Goal: Communication & Community: Participate in discussion

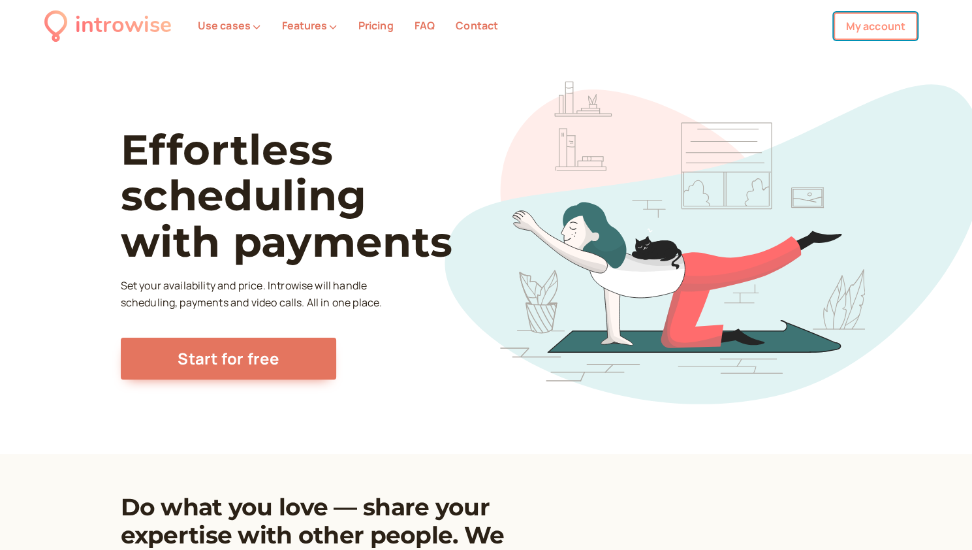
click at [854, 31] on link "My account" at bounding box center [876, 25] width 84 height 27
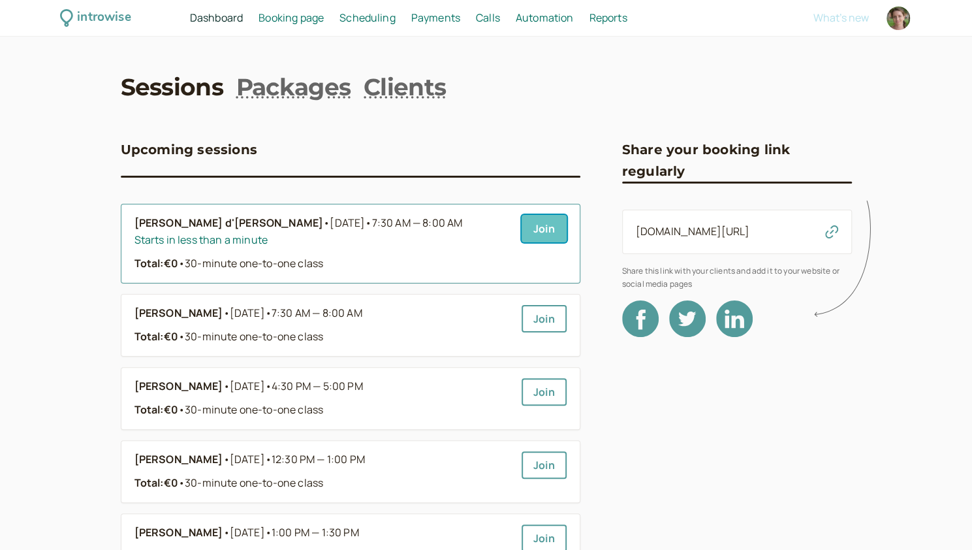
click at [529, 230] on link "Join" at bounding box center [544, 228] width 45 height 27
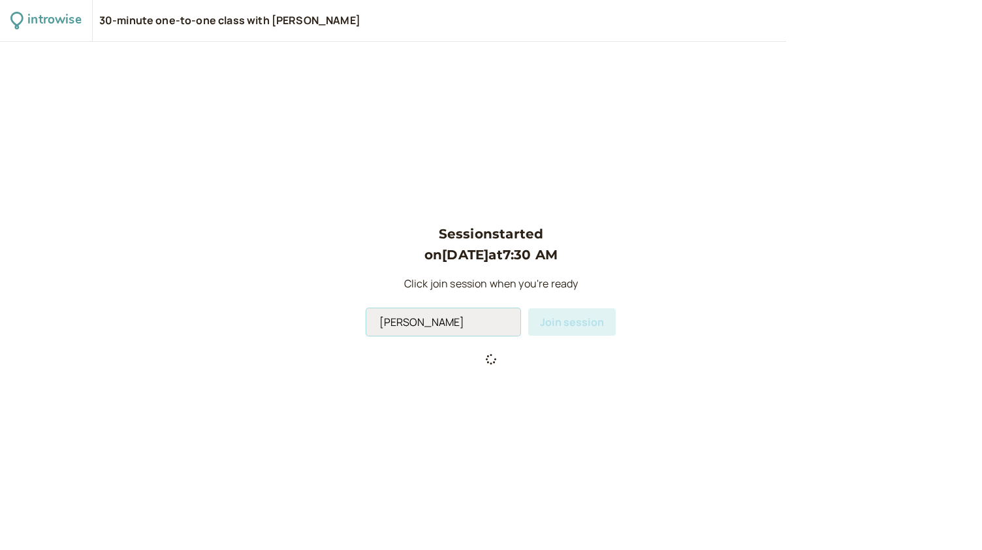
click at [449, 320] on input "Andromeda Jones" at bounding box center [443, 321] width 154 height 27
type input "Andromeda"
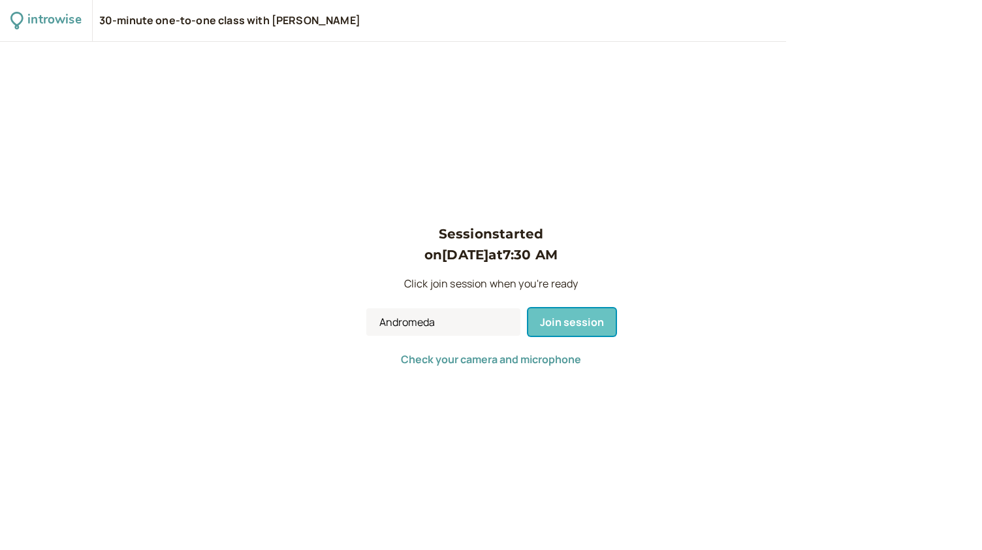
click at [555, 325] on span "Join session" at bounding box center [572, 322] width 64 height 14
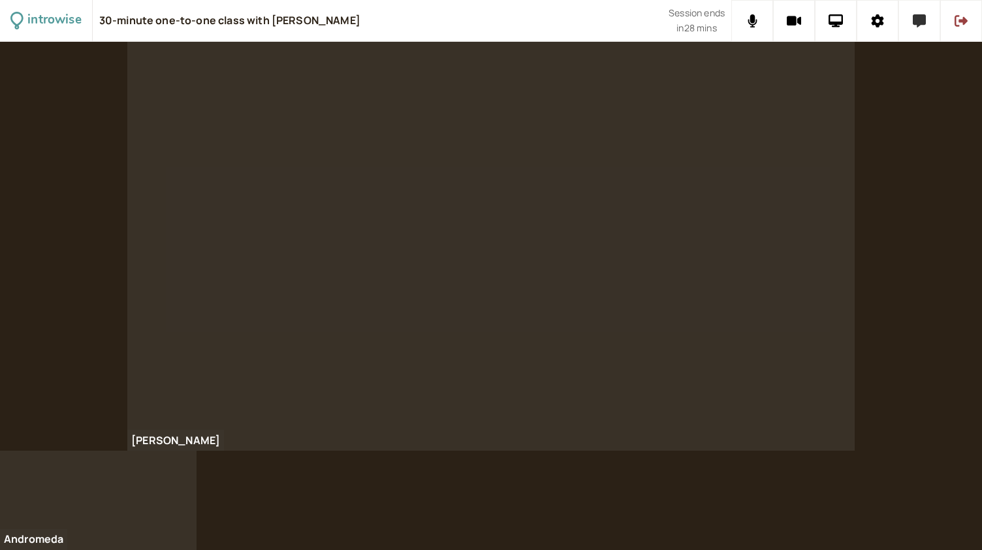
click at [926, 16] on button at bounding box center [920, 21] width 42 height 42
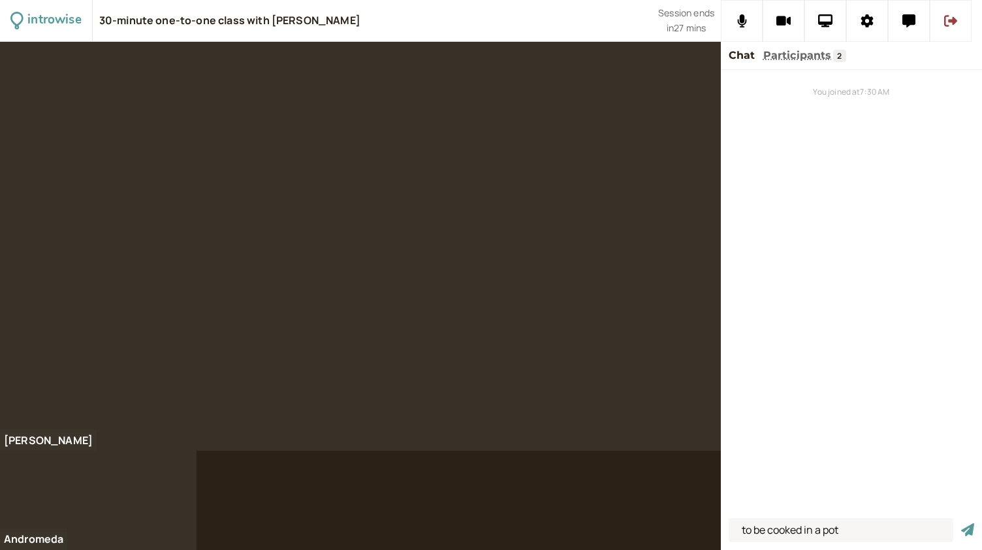
type input "to be cooked in a pot"
click at [961, 523] on button "submit" at bounding box center [967, 530] width 13 height 14
type input "to stew meat / a stew"
click at [961, 523] on button "submit" at bounding box center [967, 530] width 13 height 14
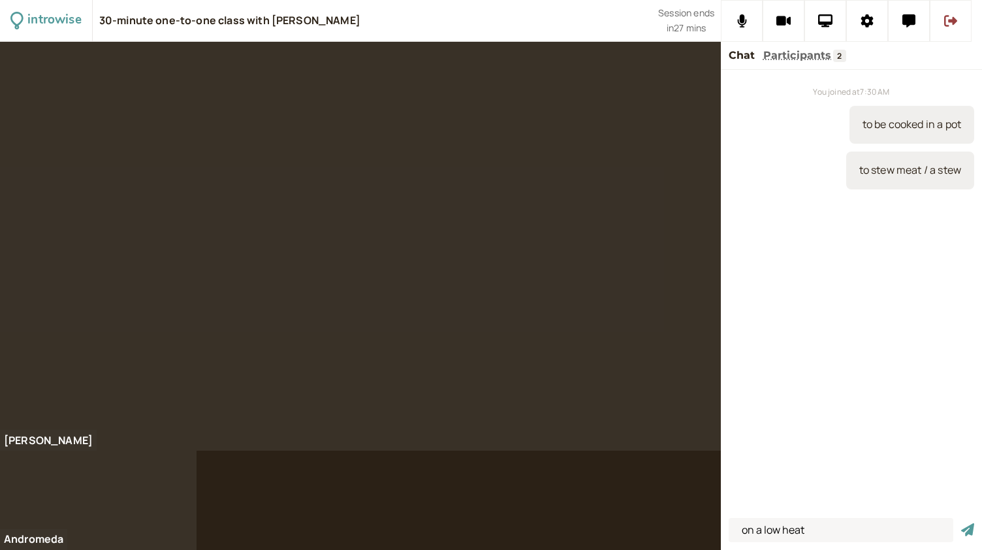
type input "on a low heat"
click at [961, 523] on button "submit" at bounding box center [967, 530] width 13 height 14
type input "broth"
click at [961, 523] on button "submit" at bounding box center [967, 530] width 13 height 14
type input "recipe /res-i-pee/"
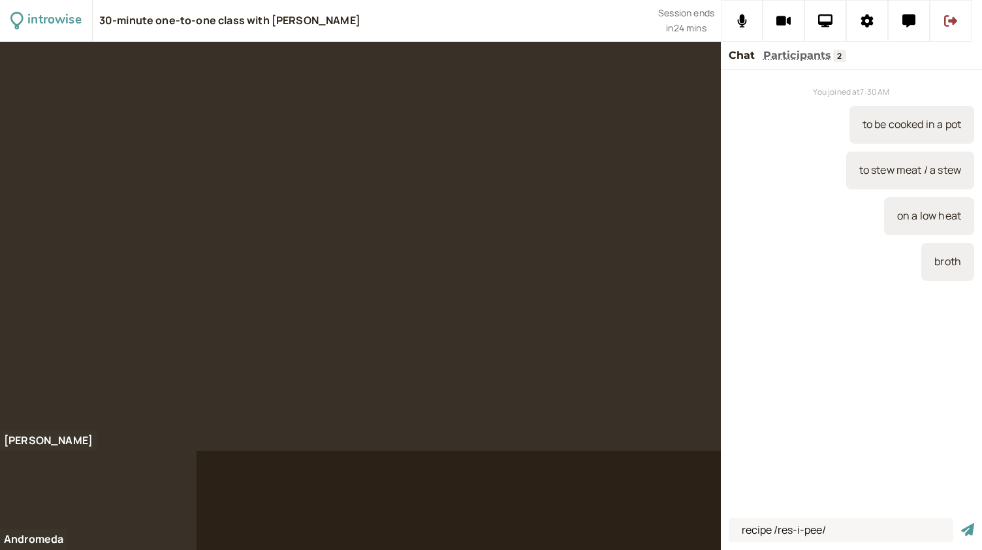
click at [961, 523] on button "submit" at bounding box center [967, 530] width 13 height 14
type input "time-consuming"
click at [961, 523] on button "submit" at bounding box center [967, 530] width 13 height 14
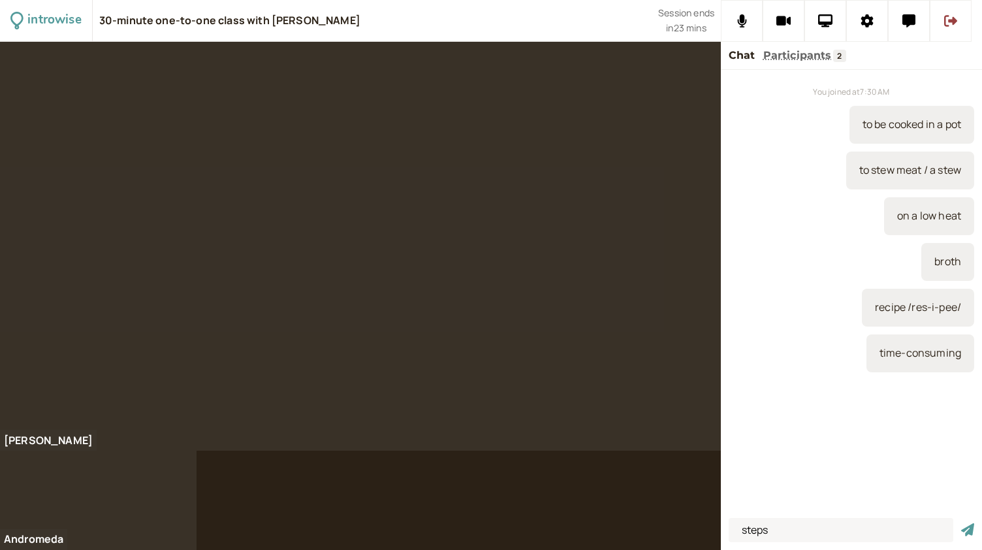
type input "steps"
click at [961, 523] on button "submit" at bounding box center [967, 530] width 13 height 14
type input "bulbs /bul-bs/"
click at [961, 523] on button "submit" at bounding box center [967, 530] width 13 height 14
type input "saw"
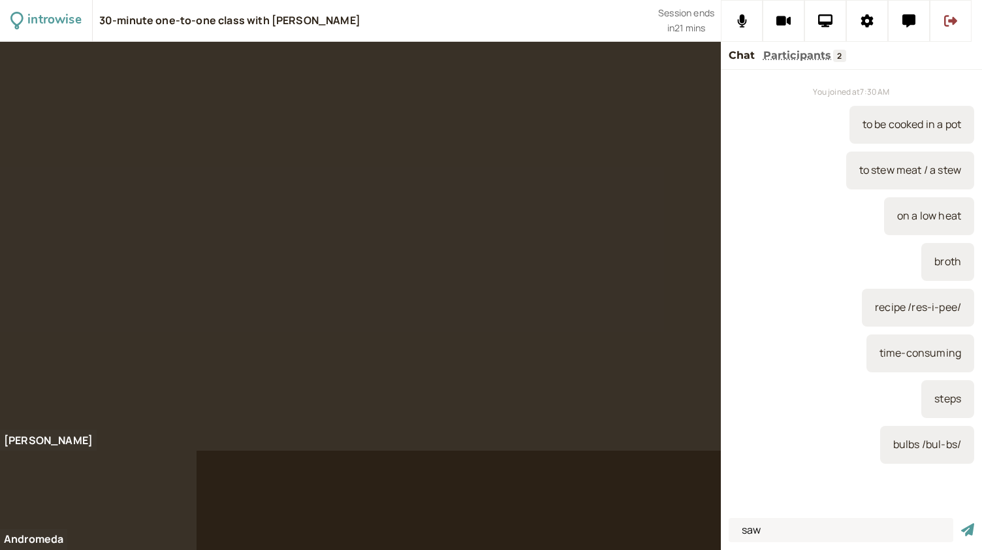
click at [961, 523] on button "submit" at bounding box center [967, 530] width 13 height 14
type input "t"
type input "I sow /so/"
click at [961, 523] on button "submit" at bounding box center [967, 530] width 13 height 14
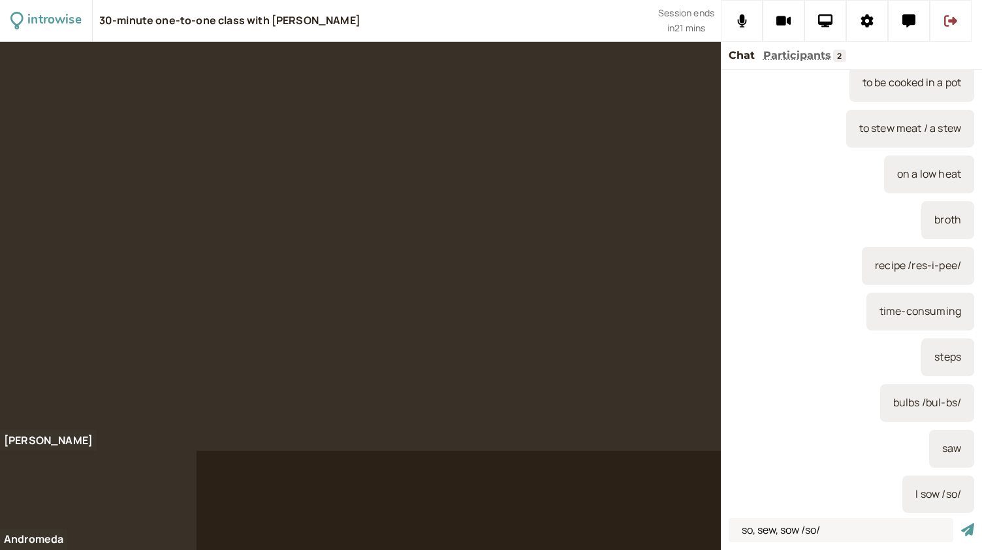
type input "so, sew, sow /so/"
click at [961, 523] on button "submit" at bounding box center [967, 530] width 13 height 14
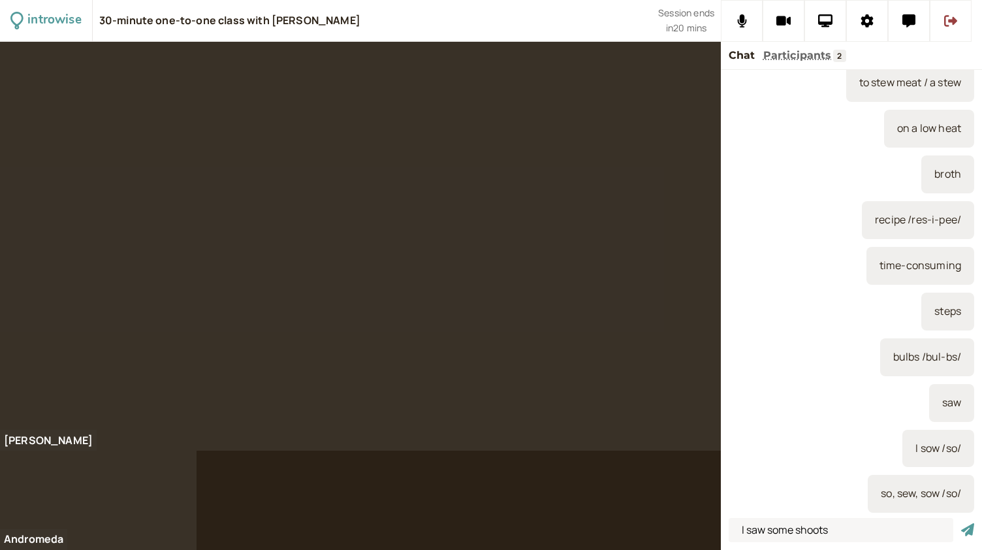
type input "I saw some shoots"
click at [961, 523] on button "submit" at bounding box center [967, 530] width 13 height 14
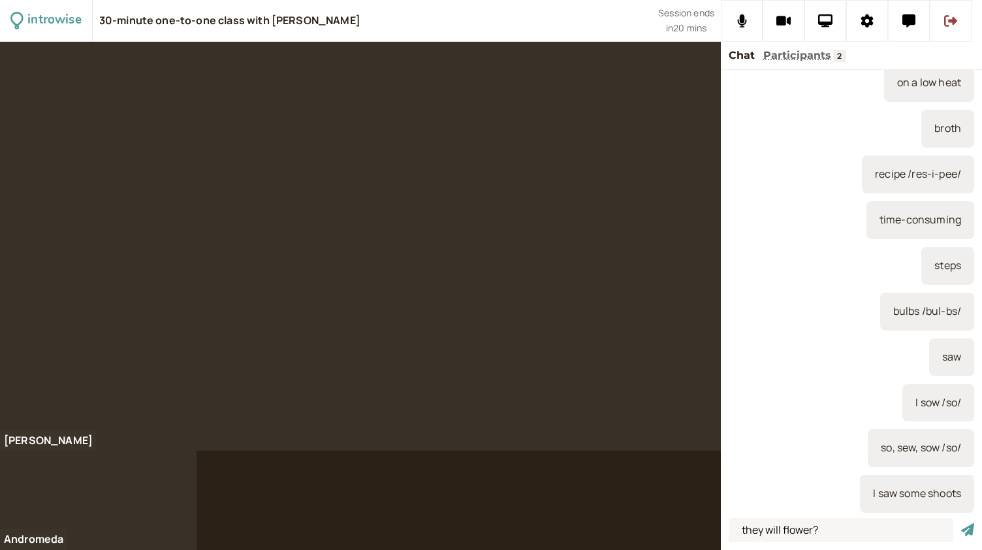
type input "they will flower?"
click at [961, 523] on button "submit" at bounding box center [967, 530] width 13 height 14
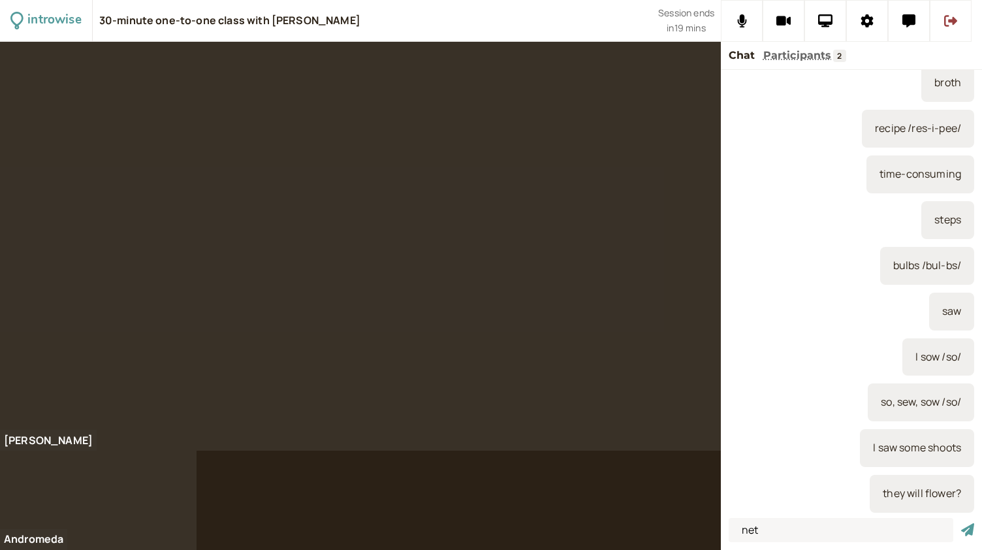
type input "net"
click at [961, 523] on button "submit" at bounding box center [967, 530] width 13 height 14
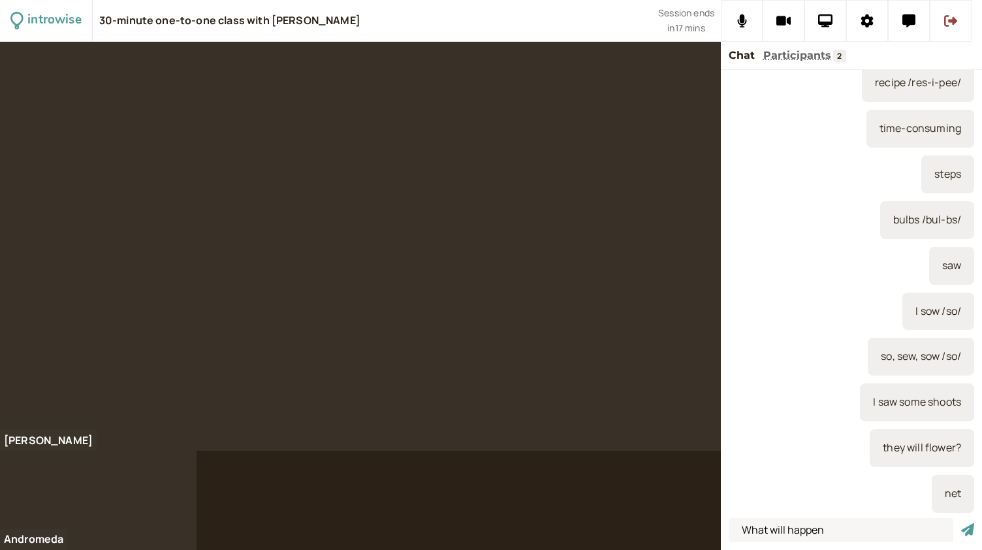
type input "What will happen"
click at [961, 523] on button "submit" at bounding box center [967, 530] width 13 height 14
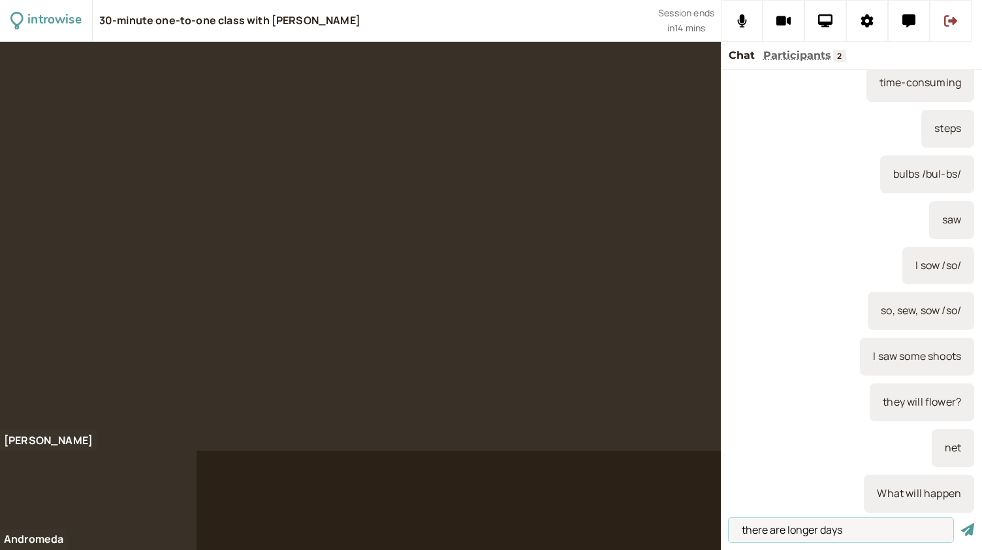
type input "there are longer days"
click at [961, 523] on button "submit" at bounding box center [967, 530] width 13 height 14
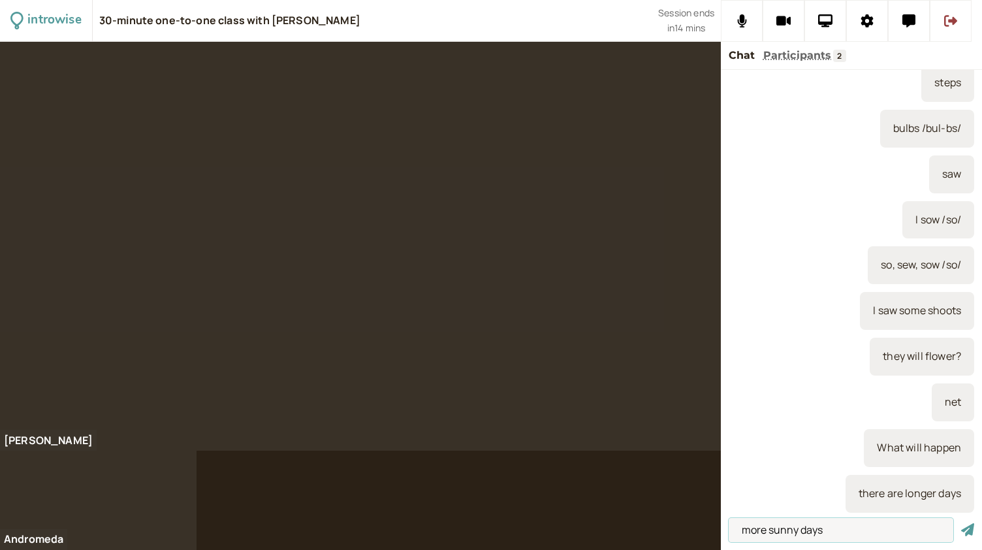
type input "more sunny days"
click at [961, 523] on button "submit" at bounding box center [967, 530] width 13 height 14
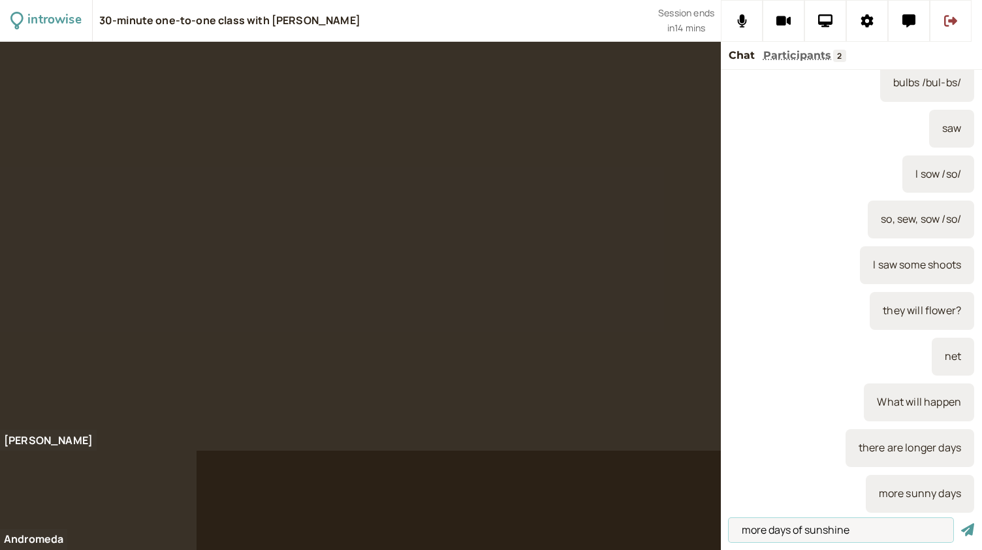
type input "more days of sunshine"
click at [961, 523] on button "submit" at bounding box center [967, 530] width 13 height 14
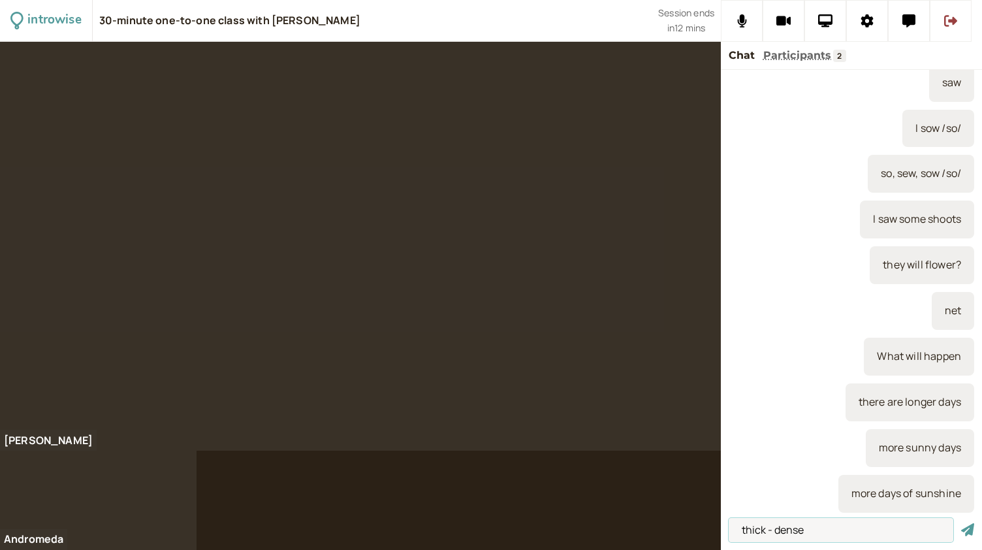
type input "thick - dense"
click at [961, 523] on button "submit" at bounding box center [967, 530] width 13 height 14
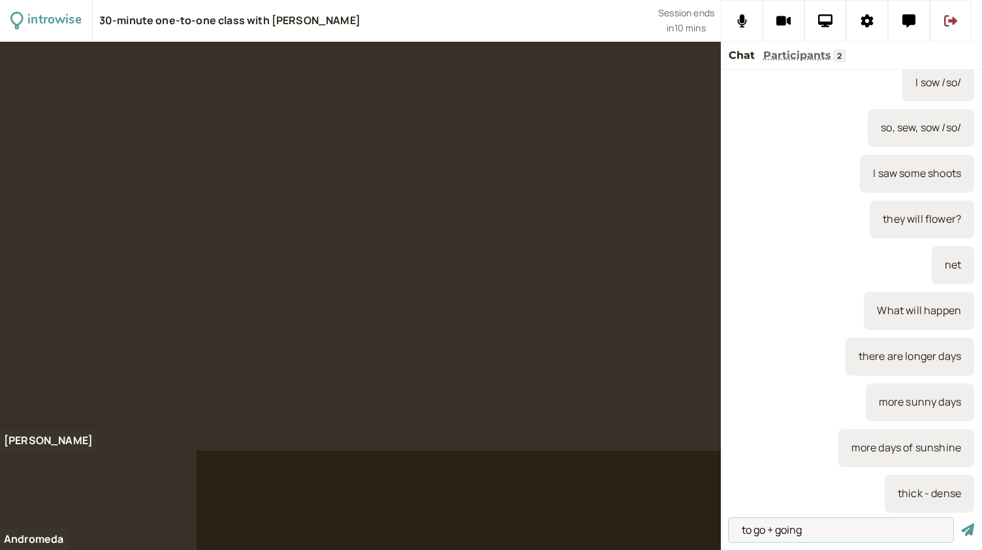
type input "to go + going"
click at [961, 523] on button "submit" at bounding box center [967, 530] width 13 height 14
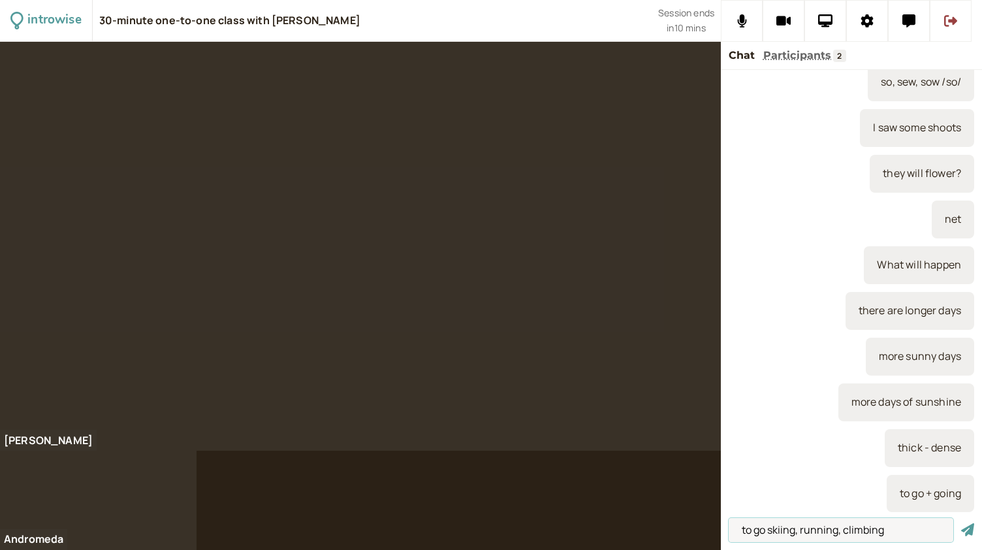
type input "to go skiing, running, climbing"
click at [961, 523] on button "submit" at bounding box center [967, 530] width 13 height 14
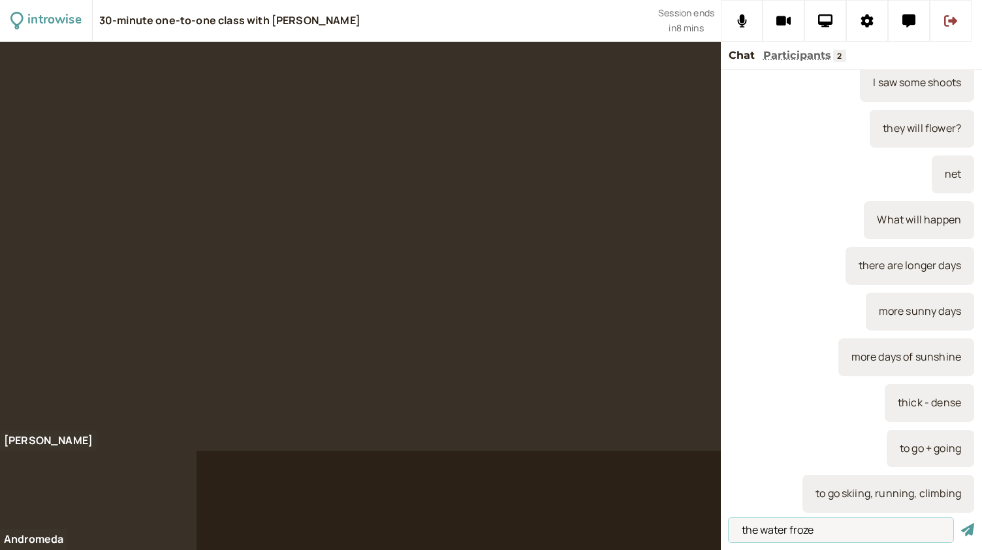
type input "the water froze"
click at [961, 523] on button "submit" at bounding box center [967, 530] width 13 height 14
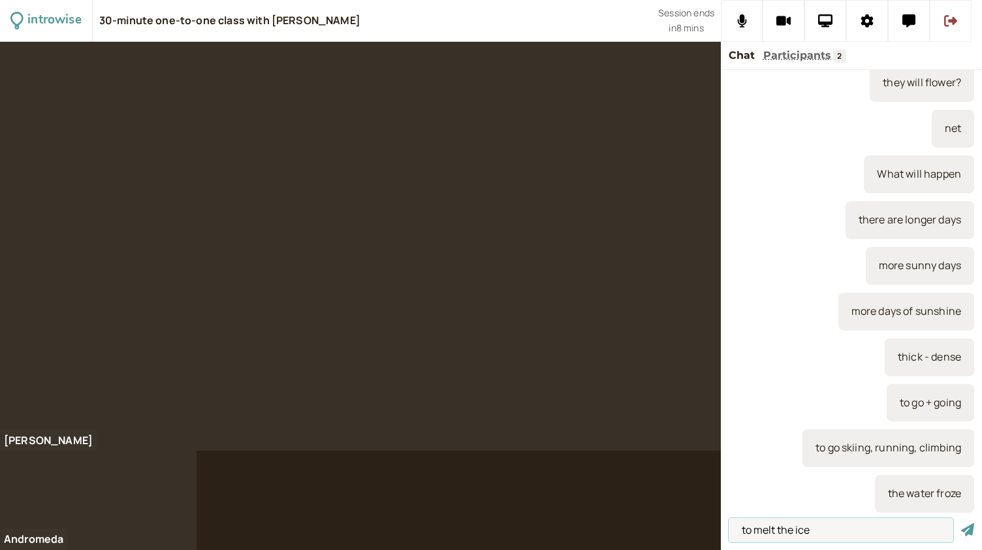
type input "to melt the ice"
click at [961, 523] on button "submit" at bounding box center [967, 530] width 13 height 14
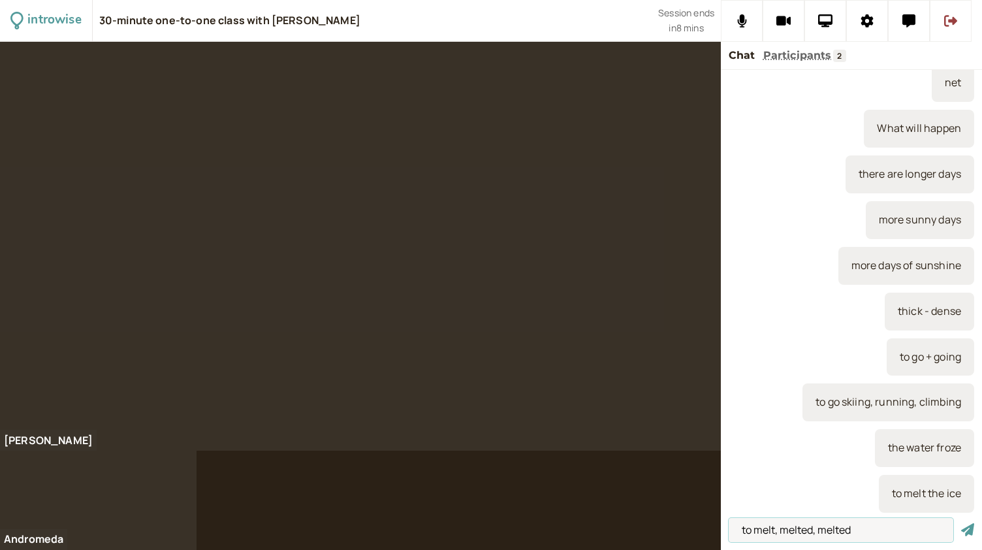
type input "to melt, melted, melted"
click at [961, 523] on button "submit" at bounding box center [967, 530] width 13 height 14
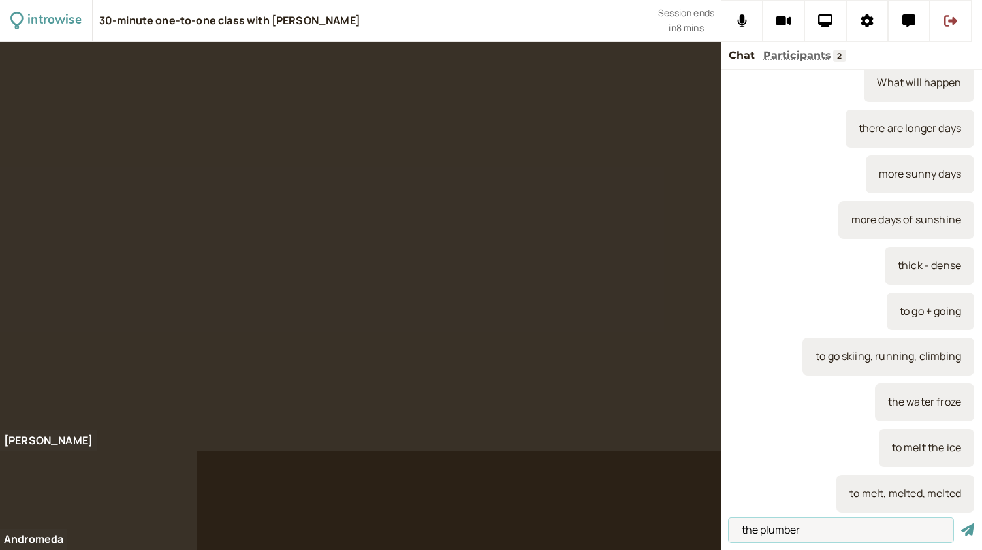
type input "the plumber"
click at [961, 523] on button "submit" at bounding box center [967, 530] width 13 height 14
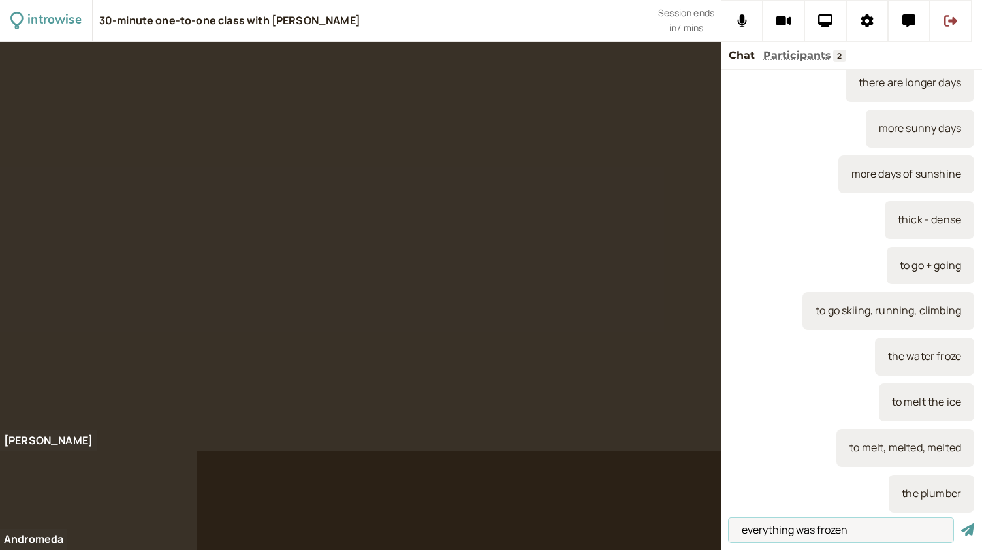
type input "everything was frozen"
click at [961, 523] on button "submit" at bounding box center [967, 530] width 13 height 14
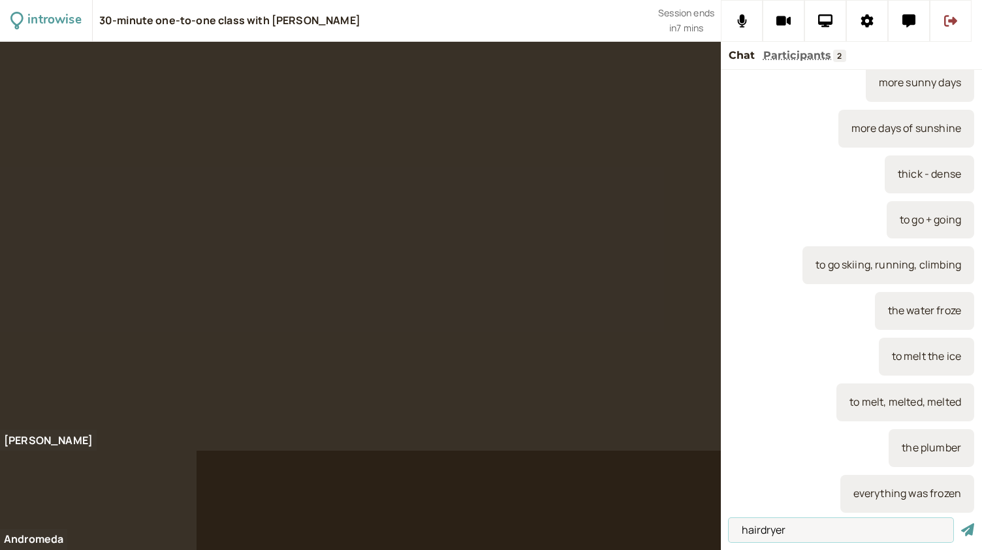
type input "hairdryer"
click at [961, 523] on button "submit" at bounding box center [967, 530] width 13 height 14
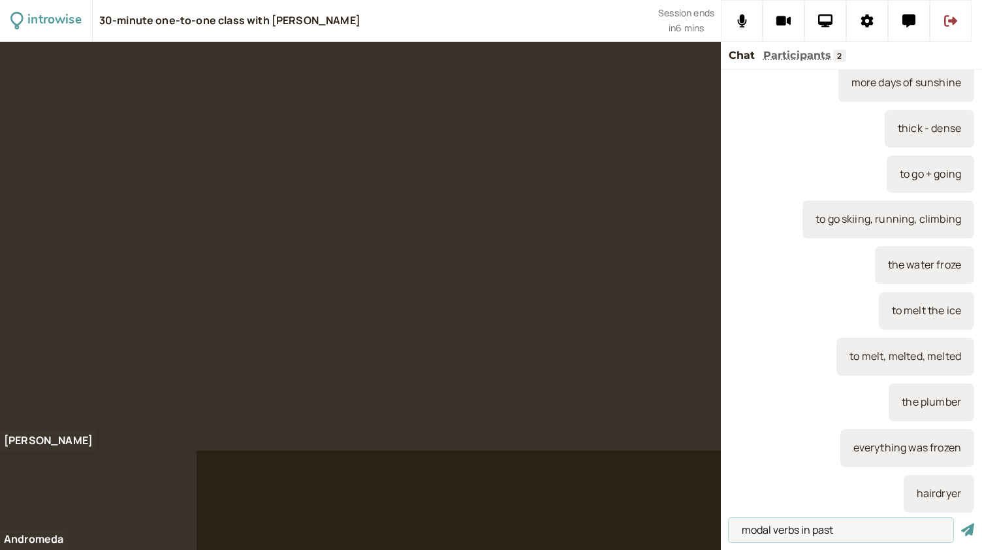
type input "modal verbs in past"
click at [961, 523] on button "submit" at bounding box center [967, 530] width 13 height 14
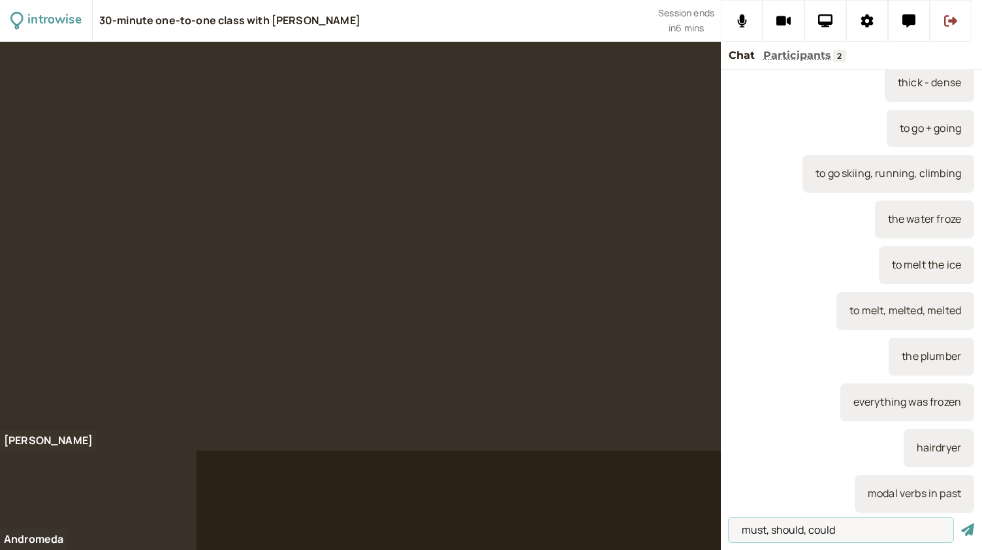
type input "must, should, could"
click at [961, 523] on button "submit" at bounding box center [967, 530] width 13 height 14
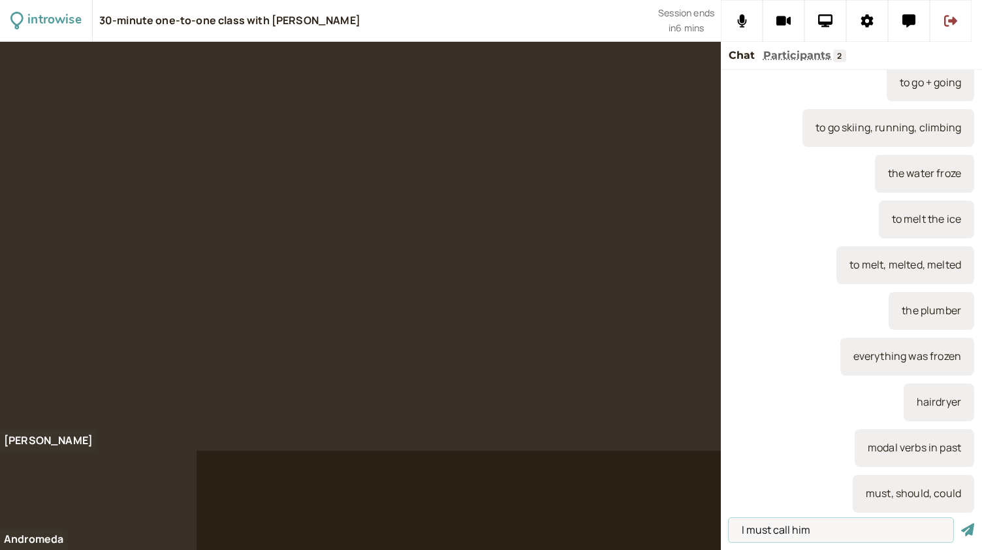
type input "I must call him"
click at [961, 523] on button "submit" at bounding box center [967, 530] width 13 height 14
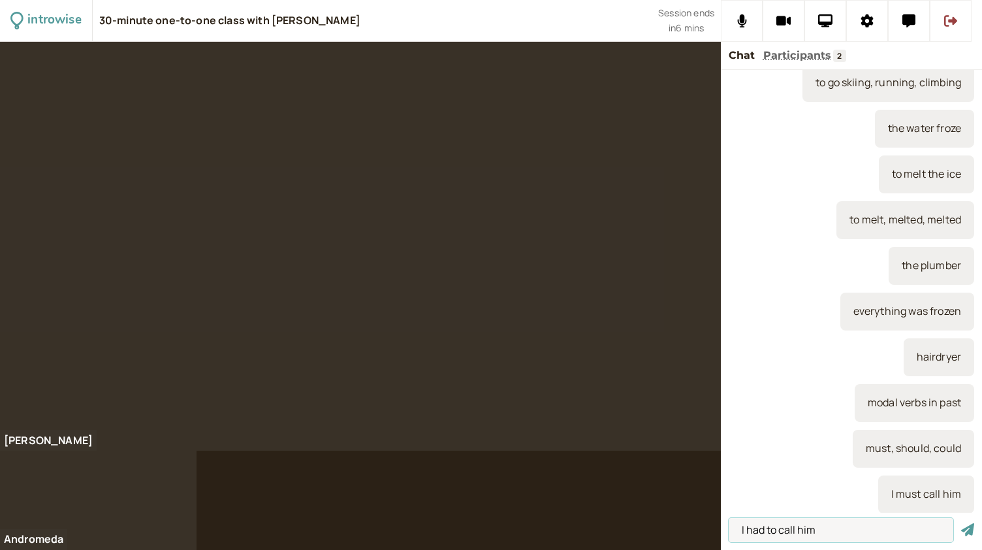
type input "I had to call him"
click at [961, 523] on button "submit" at bounding box center [967, 530] width 13 height 14
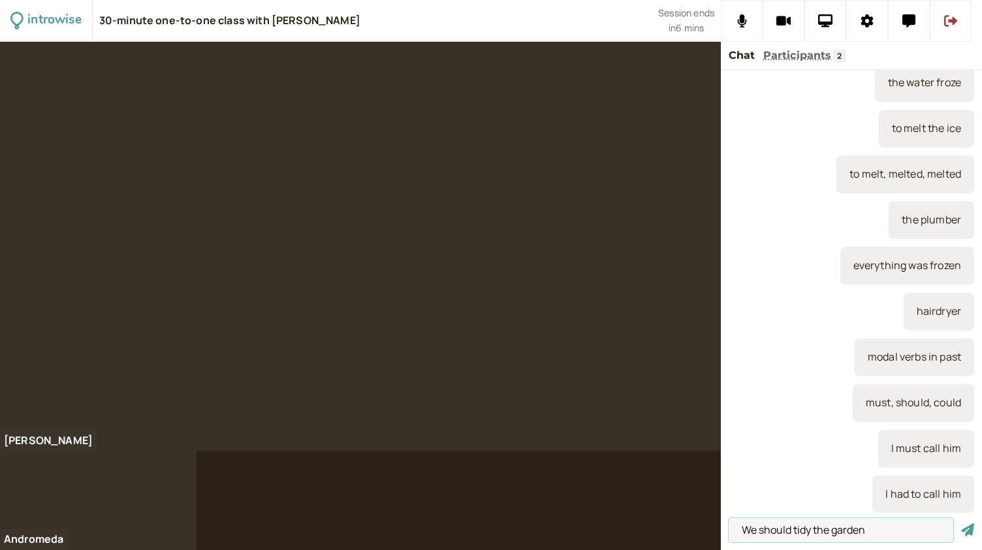
type input "We should tidy the garden"
click at [961, 523] on button "submit" at bounding box center [967, 530] width 13 height 14
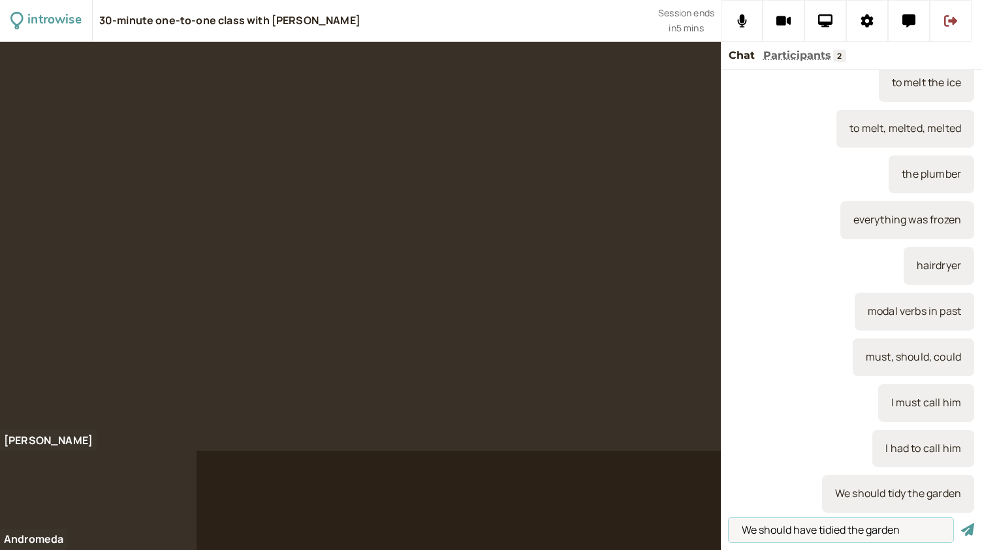
type input "We should have tidied the garden"
click at [961, 523] on button "submit" at bounding box center [967, 530] width 13 height 14
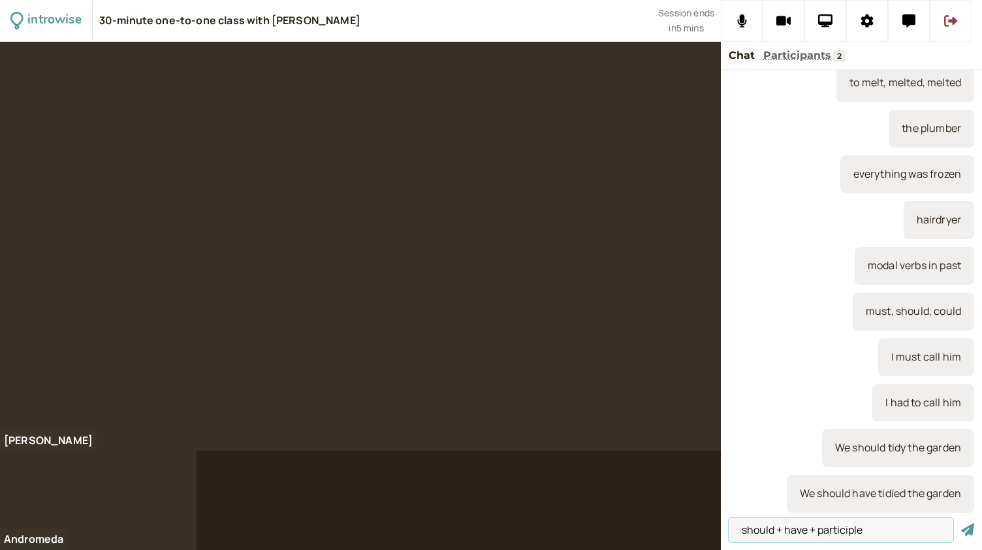
type input "should + have + participle"
click at [961, 523] on button "submit" at bounding box center [967, 530] width 13 height 14
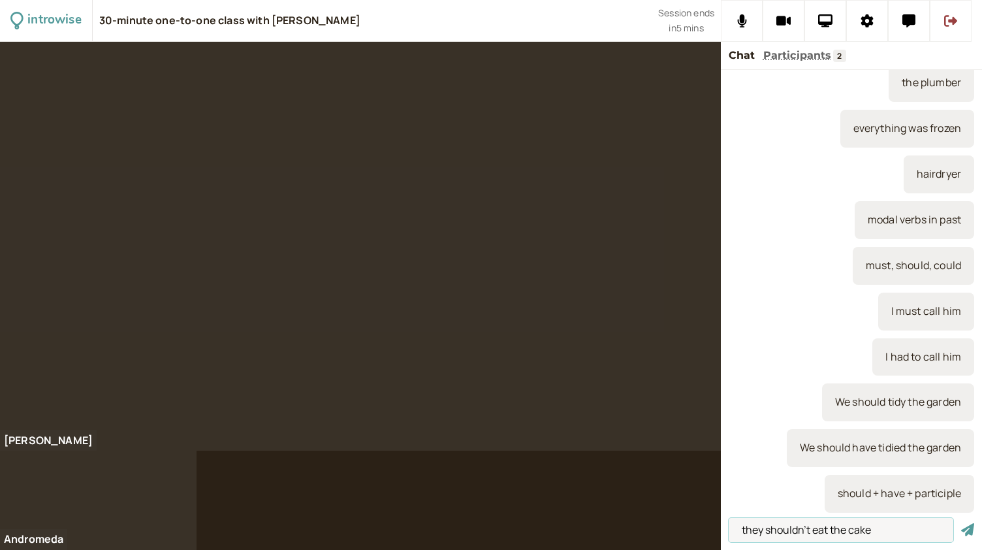
type input "they shouldn't eat the cake"
click at [961, 523] on button "submit" at bounding box center [967, 530] width 13 height 14
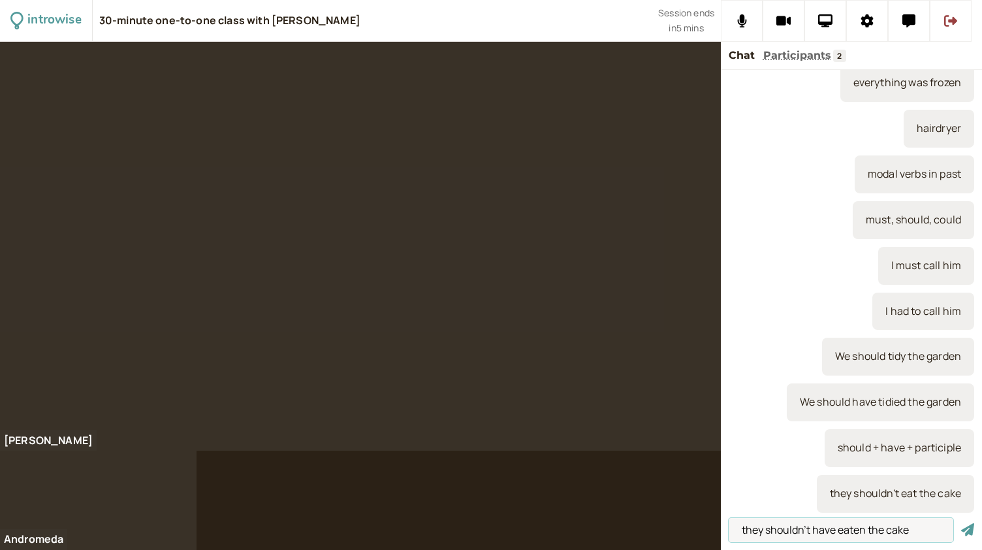
type input "they shouldn't have eaten the cake"
click at [961, 523] on button "submit" at bounding box center [967, 530] width 13 height 14
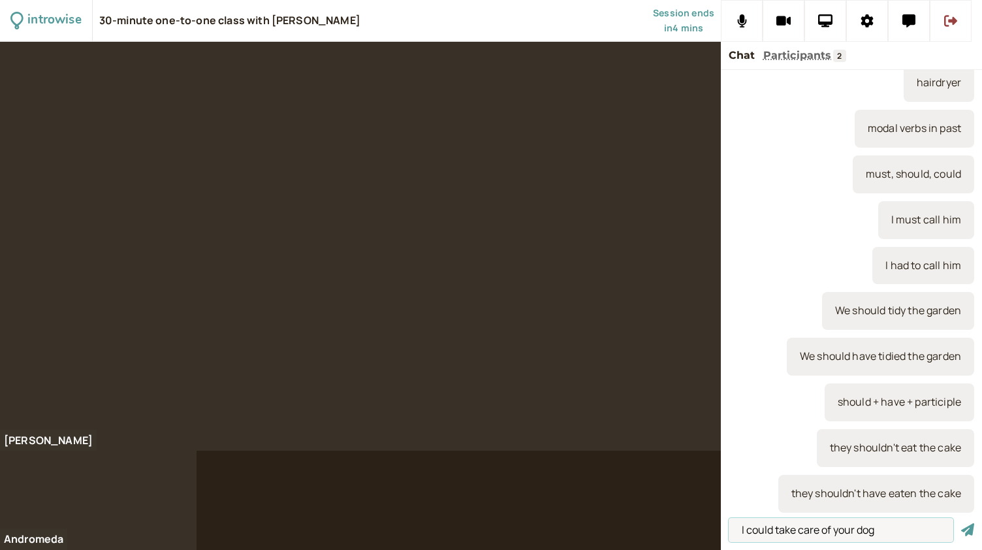
type input "I could take care of your dog"
click at [961, 523] on button "submit" at bounding box center [967, 530] width 13 height 14
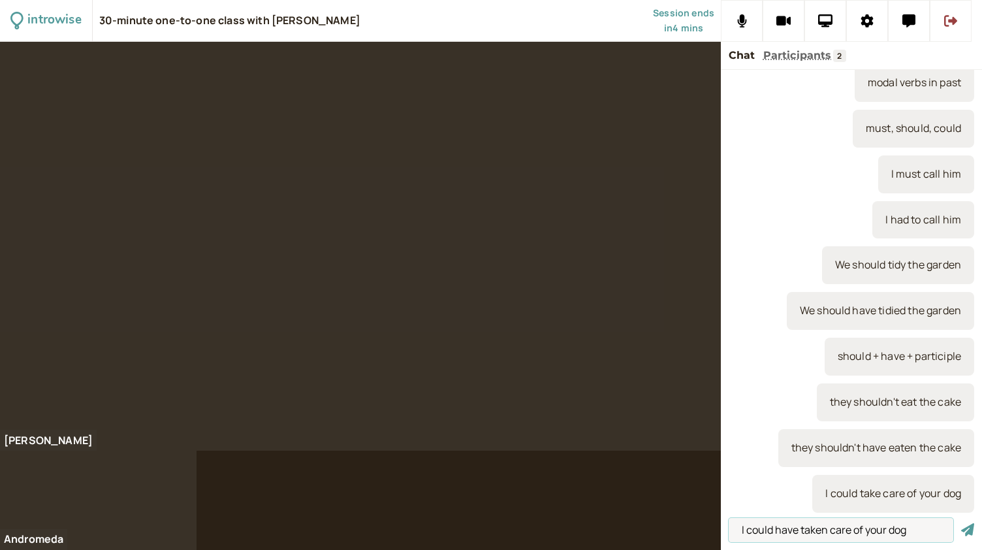
type input "I could have taken care of your dog"
click at [961, 523] on button "submit" at bounding box center [967, 530] width 13 height 14
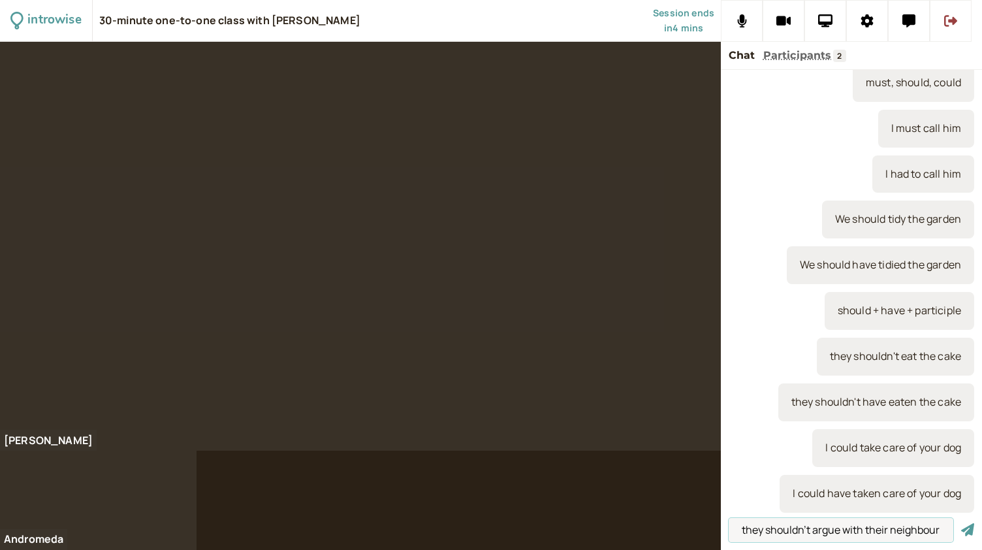
type input "they shouldn't argue with their neighbour"
click at [961, 523] on button "submit" at bounding box center [967, 530] width 13 height 14
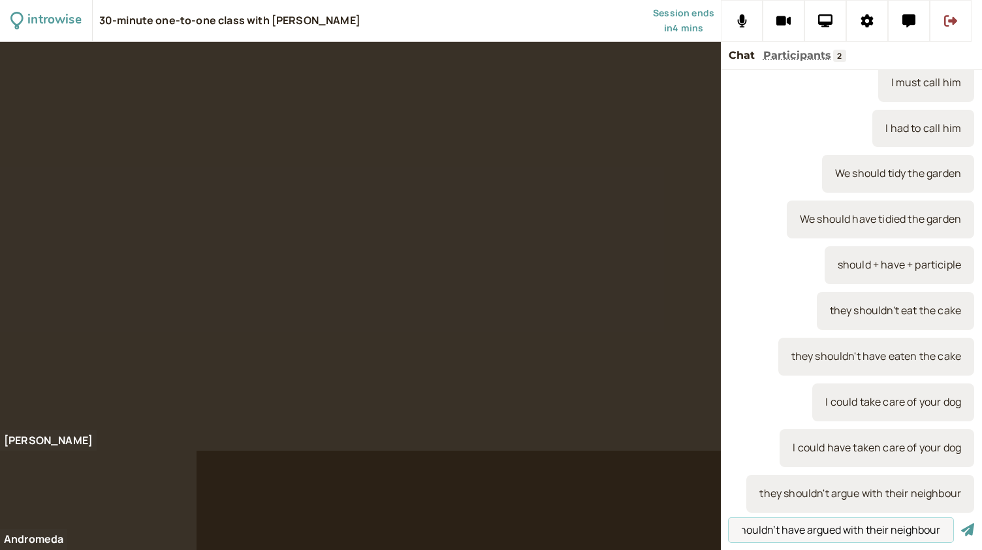
scroll to position [0, 33]
type input "they shouldn't have argued with their neighbour"
click at [961, 523] on button "submit" at bounding box center [967, 530] width 13 height 14
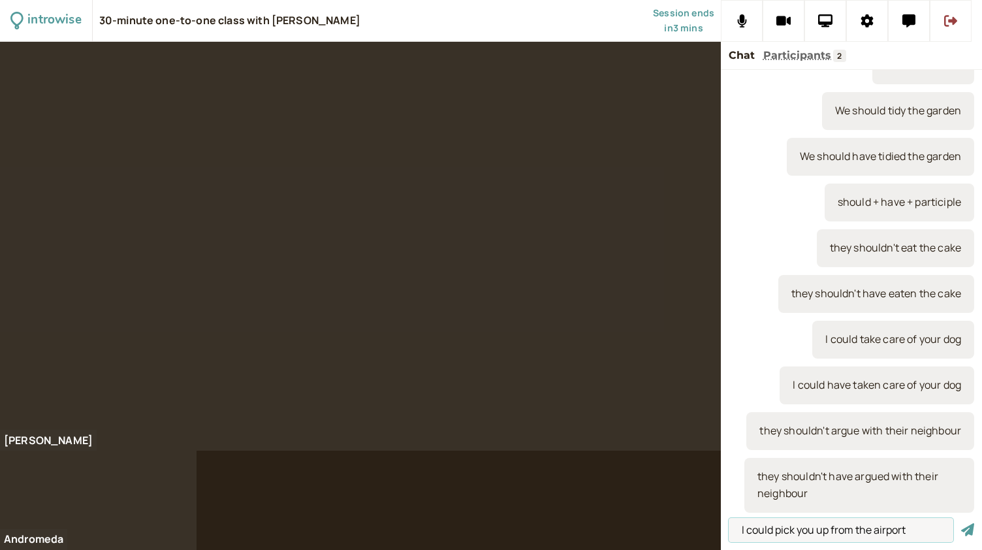
type input "I could pick you up from the airport"
click at [961, 523] on button "submit" at bounding box center [967, 530] width 13 height 14
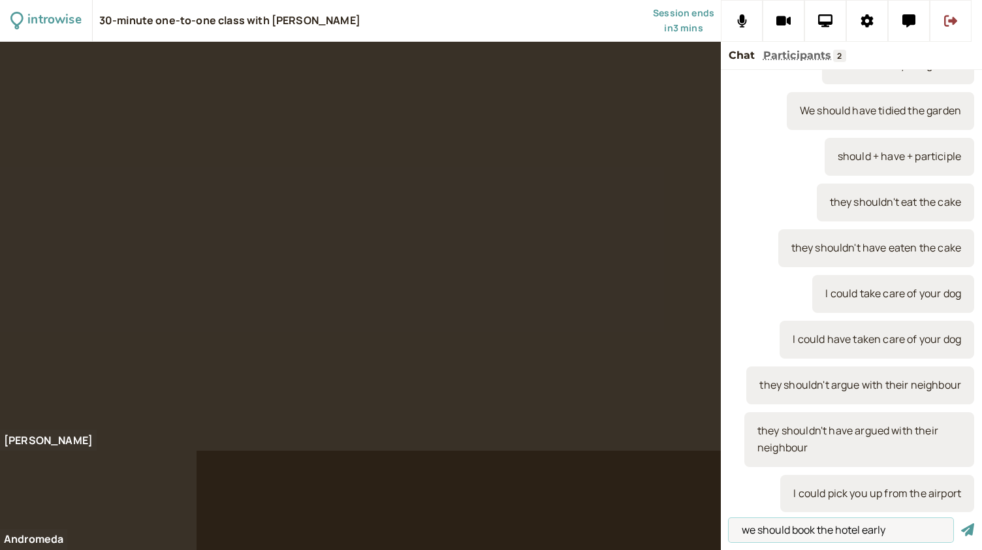
type input "we should book the hotel early"
click at [961, 523] on button "submit" at bounding box center [967, 530] width 13 height 14
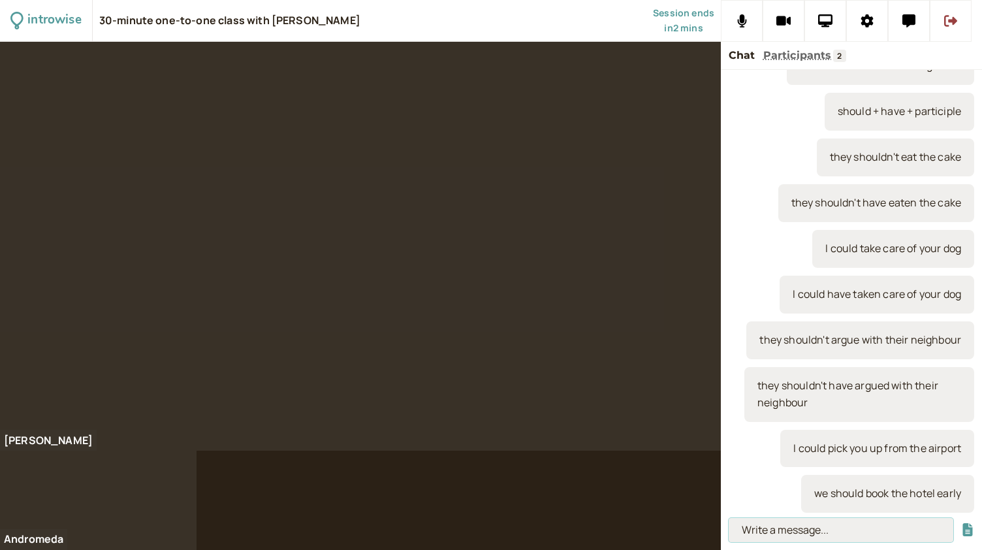
click at [791, 532] on input at bounding box center [841, 530] width 225 height 24
paste input "2. My friend was getting married and I was in charge of the bachelorette party.…"
type input "2. My friend was getting married and I was in charge of the bachelorette party.…"
click at [961, 523] on button "submit" at bounding box center [967, 530] width 13 height 14
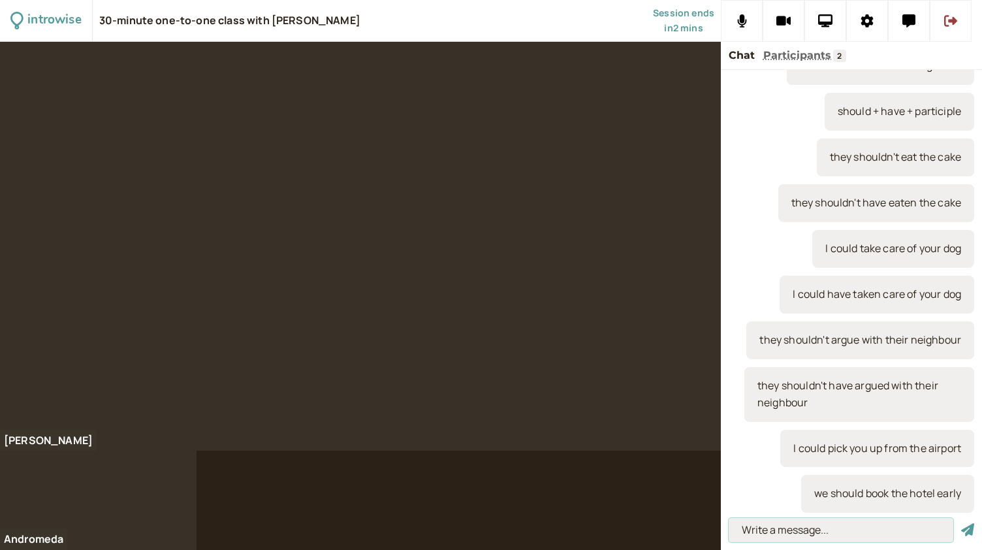
scroll to position [0, 0]
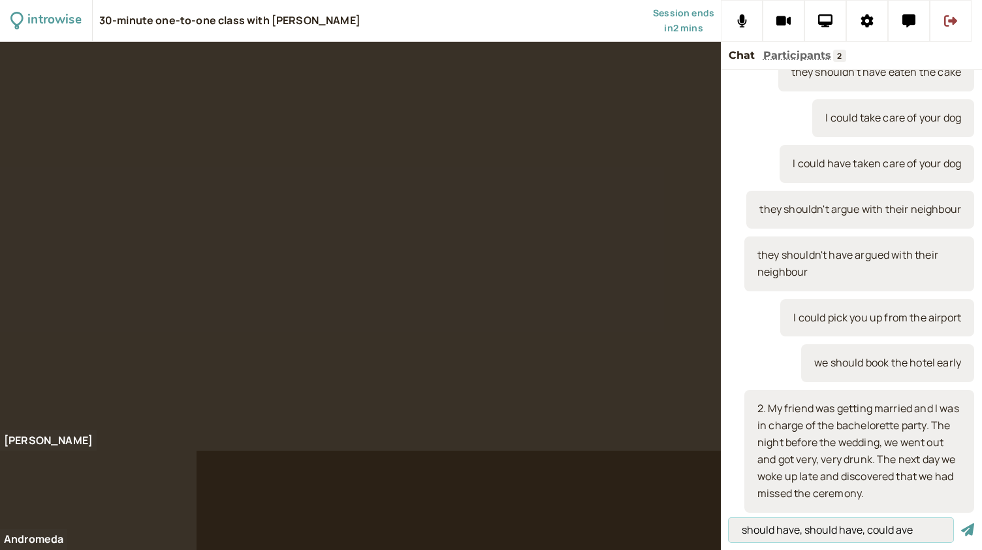
type input "should have, should have, could ave"
click at [961, 523] on button "submit" at bounding box center [967, 530] width 13 height 14
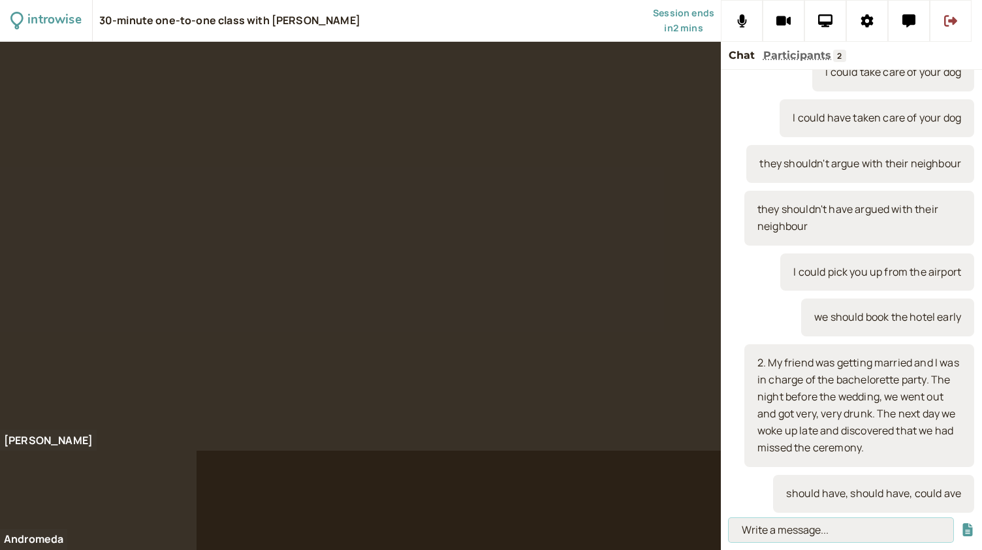
type input "a"
type input "have"
click at [961, 523] on button "submit" at bounding box center [967, 530] width 13 height 14
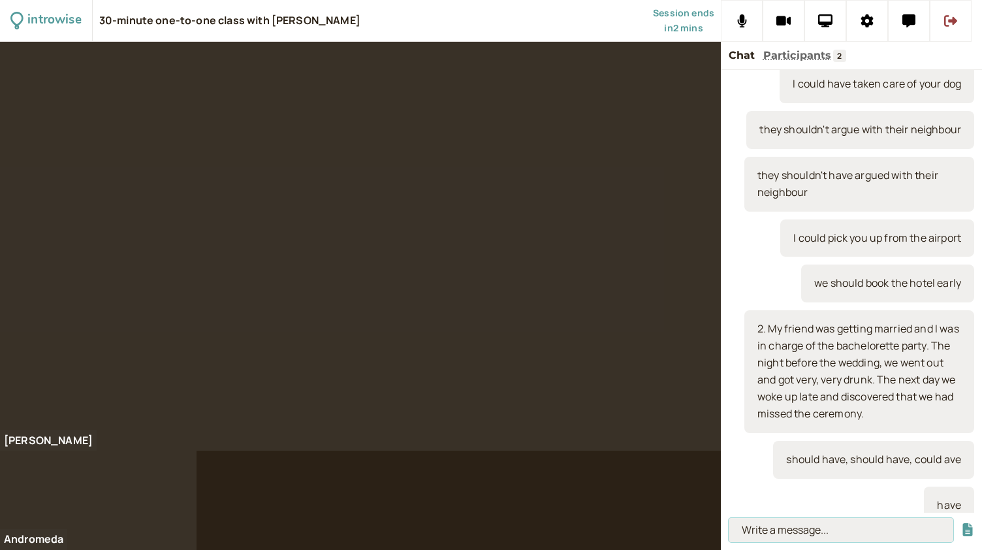
scroll to position [1775, 0]
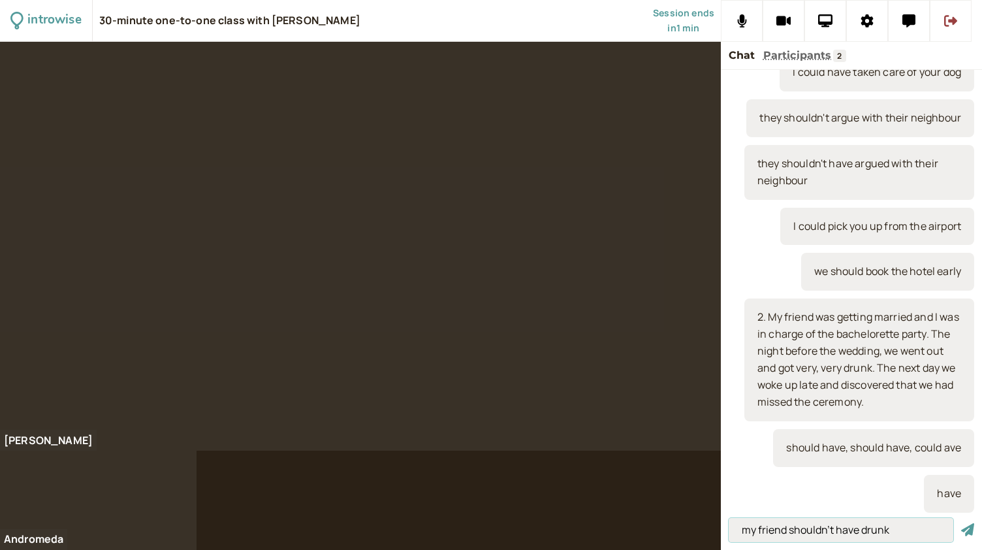
type input "my friend shouldn't have drunk"
click at [961, 523] on button "submit" at bounding box center [967, 530] width 13 height 14
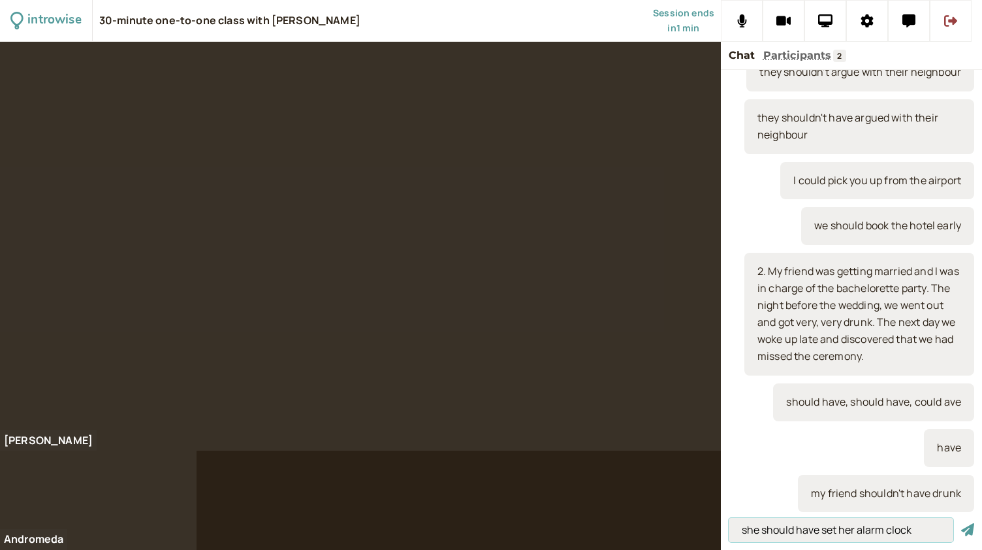
type input "she should have set her alarm clock"
click at [961, 523] on button "submit" at bounding box center [967, 530] width 13 height 14
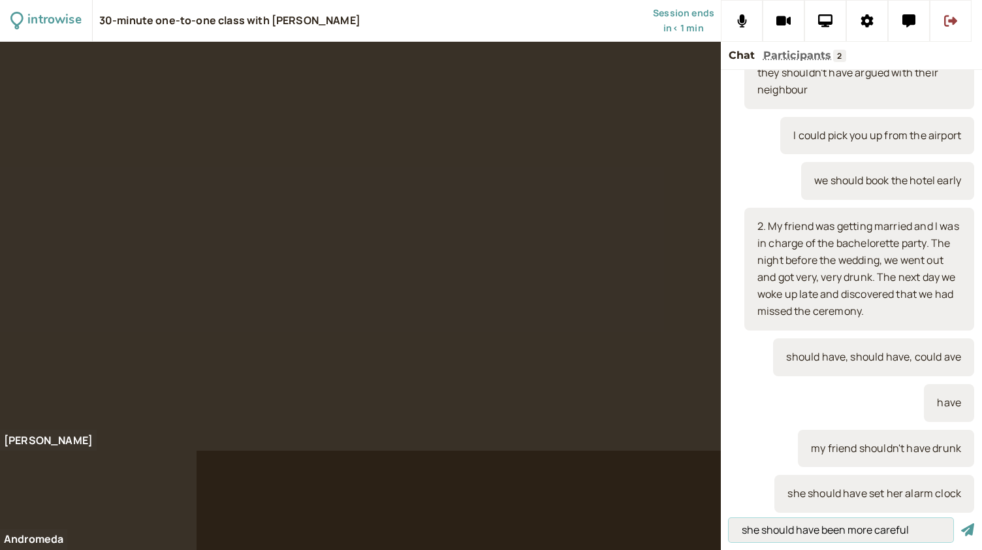
type input "she should have been more careful"
click at [961, 523] on button "submit" at bounding box center [967, 530] width 13 height 14
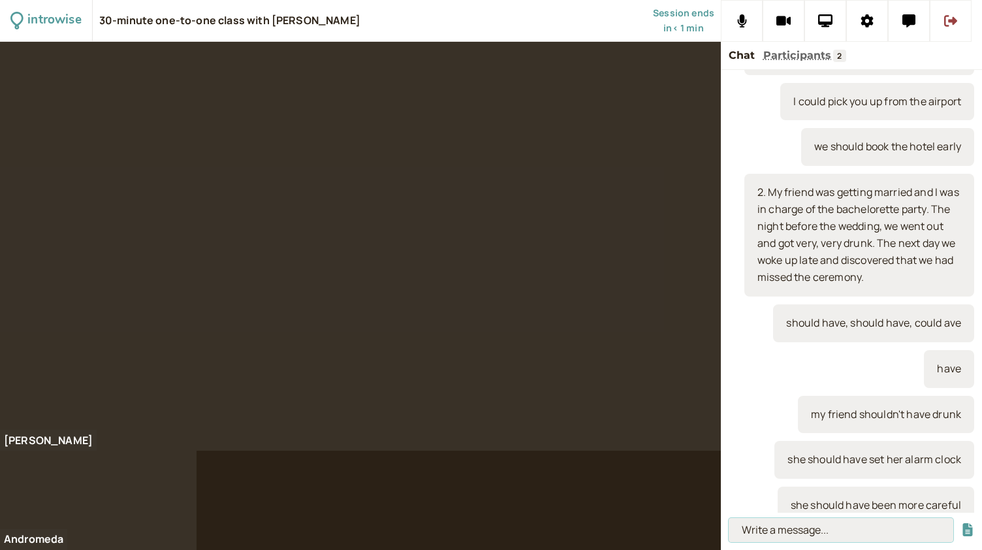
scroll to position [1912, 0]
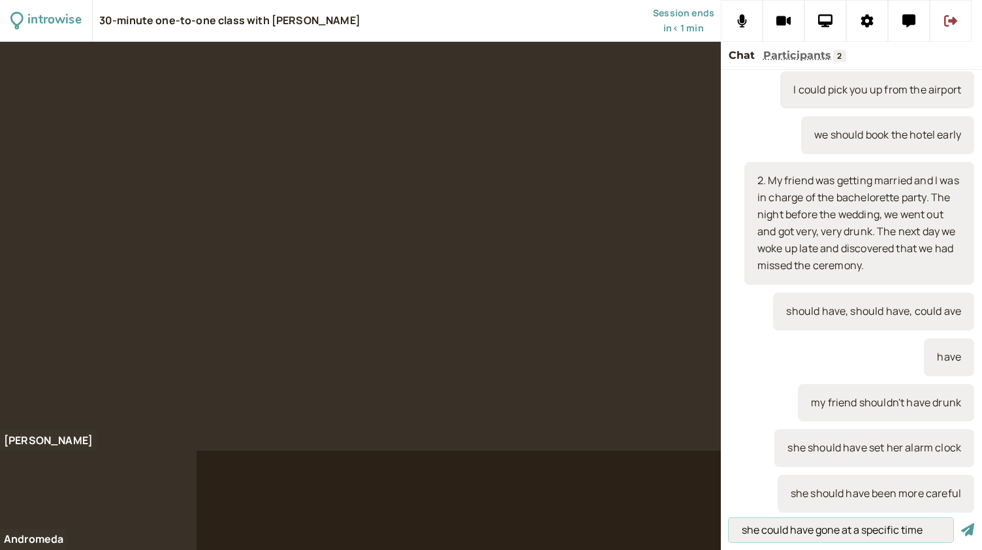
type input "she could have gone at a specific time"
click at [961, 523] on button "submit" at bounding box center [967, 530] width 13 height 14
